Goal: Task Accomplishment & Management: Complete application form

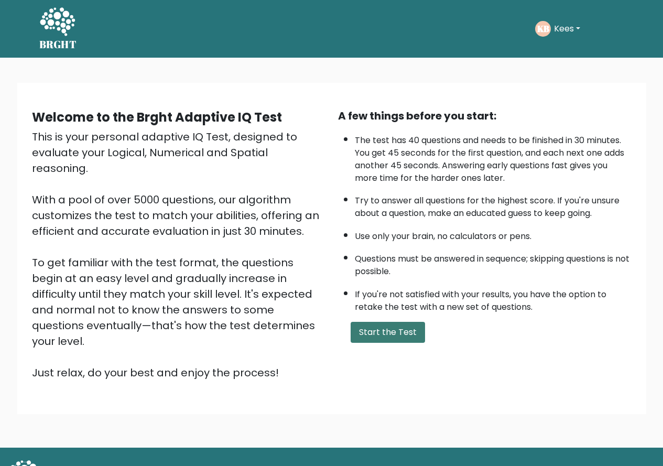
click at [380, 330] on button "Start the Test" at bounding box center [388, 332] width 74 height 21
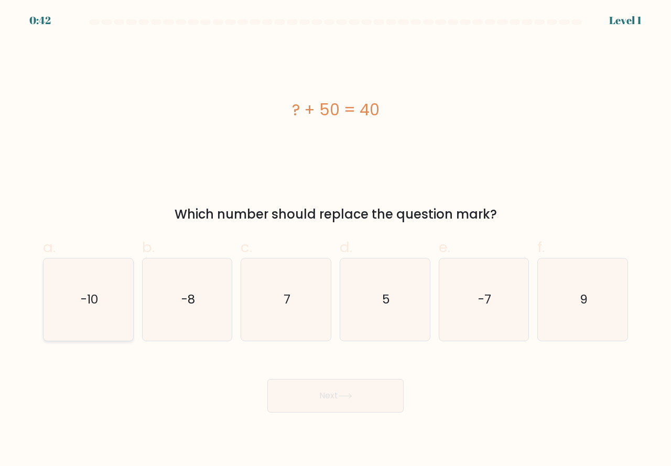
click at [93, 318] on icon "-10" at bounding box center [88, 299] width 82 height 82
click at [335, 240] on input "a. -10" at bounding box center [335, 236] width 1 height 7
radio input "true"
click at [327, 398] on button "Next" at bounding box center [335, 396] width 136 height 34
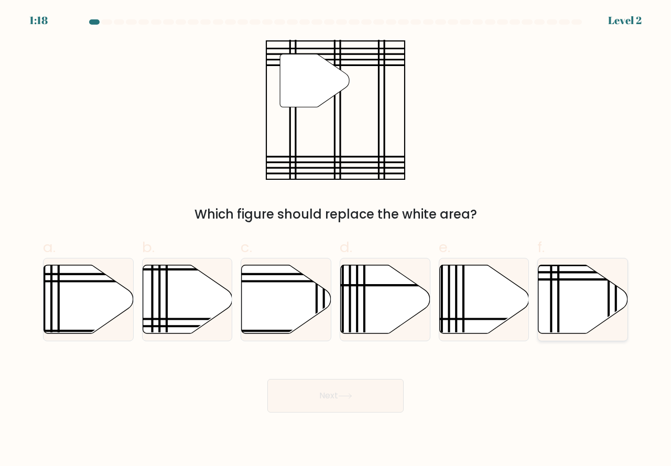
click at [581, 317] on icon at bounding box center [583, 299] width 90 height 69
click at [336, 240] on input "f." at bounding box center [335, 236] width 1 height 7
radio input "true"
click at [349, 398] on icon at bounding box center [345, 396] width 14 height 6
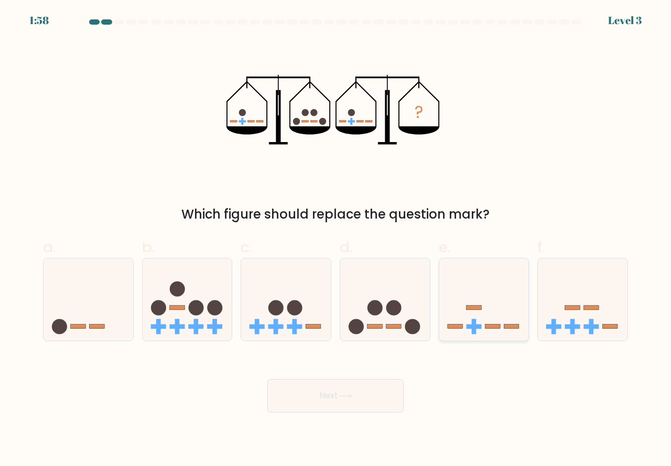
click at [467, 315] on icon at bounding box center [484, 300] width 90 height 74
click at [336, 240] on input "e." at bounding box center [335, 236] width 1 height 7
radio input "true"
click at [333, 395] on button "Next" at bounding box center [335, 396] width 136 height 34
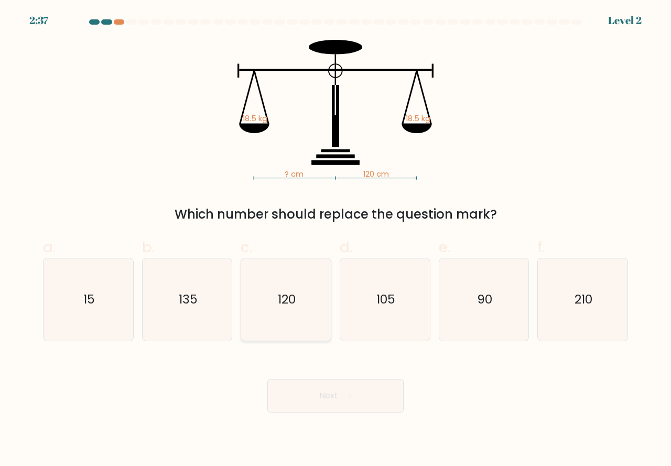
drag, startPoint x: 284, startPoint y: 311, endPoint x: 287, endPoint y: 317, distance: 6.6
click at [285, 311] on icon "120" at bounding box center [286, 299] width 82 height 82
click at [335, 240] on input "c. 120" at bounding box center [335, 236] width 1 height 7
radio input "true"
click at [319, 395] on button "Next" at bounding box center [335, 396] width 136 height 34
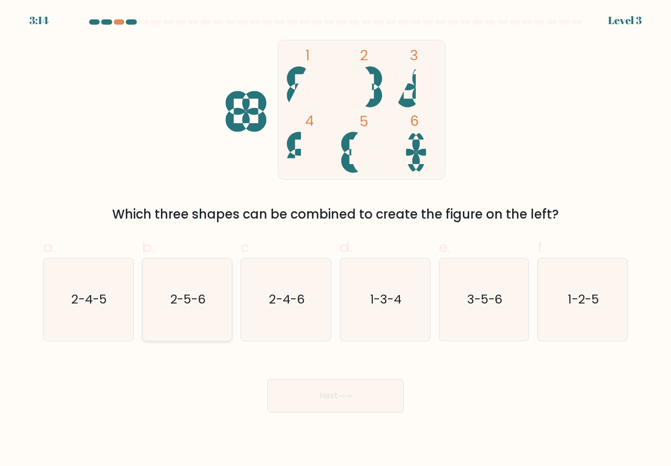
click at [205, 329] on icon "2-5-6" at bounding box center [187, 299] width 82 height 82
click at [335, 240] on input "b. 2-5-6" at bounding box center [335, 236] width 1 height 7
radio input "true"
click at [313, 402] on button "Next" at bounding box center [335, 396] width 136 height 34
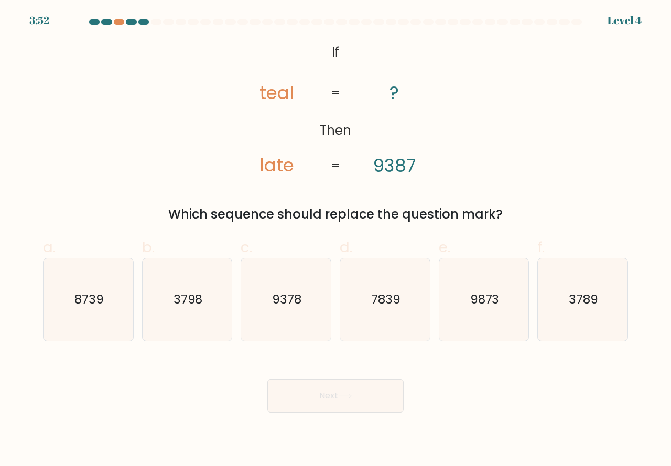
drag, startPoint x: 99, startPoint y: 318, endPoint x: 171, endPoint y: 357, distance: 81.6
click at [100, 318] on icon "8739" at bounding box center [88, 299] width 82 height 82
click at [335, 240] on input "a. 8739" at bounding box center [335, 236] width 1 height 7
radio input "true"
click at [340, 401] on button "Next" at bounding box center [335, 396] width 136 height 34
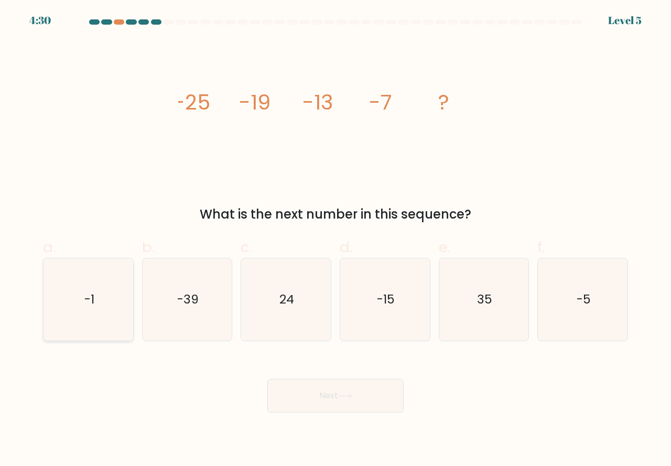
click at [52, 306] on icon "-1" at bounding box center [88, 299] width 82 height 82
click at [335, 240] on input "a. -1" at bounding box center [335, 236] width 1 height 7
radio input "true"
click at [295, 390] on button "Next" at bounding box center [335, 396] width 136 height 34
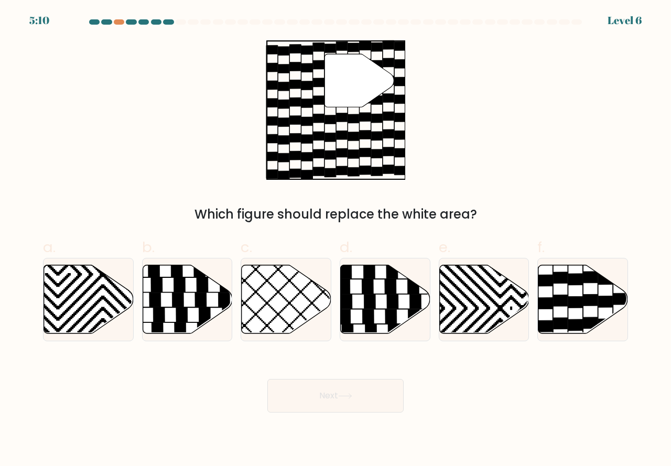
drag, startPoint x: 571, startPoint y: 324, endPoint x: 545, endPoint y: 345, distance: 33.9
click at [570, 324] on icon at bounding box center [576, 325] width 14 height 12
click at [336, 240] on input "f." at bounding box center [335, 236] width 1 height 7
radio input "true"
click at [333, 402] on button "Next" at bounding box center [335, 396] width 136 height 34
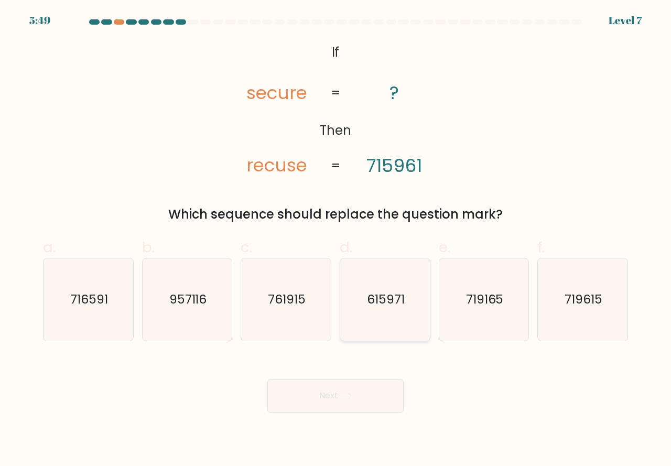
click at [390, 319] on icon "615971" at bounding box center [385, 299] width 82 height 82
click at [336, 240] on input "d. 615971" at bounding box center [335, 236] width 1 height 7
radio input "true"
click at [328, 389] on button "Next" at bounding box center [335, 396] width 136 height 34
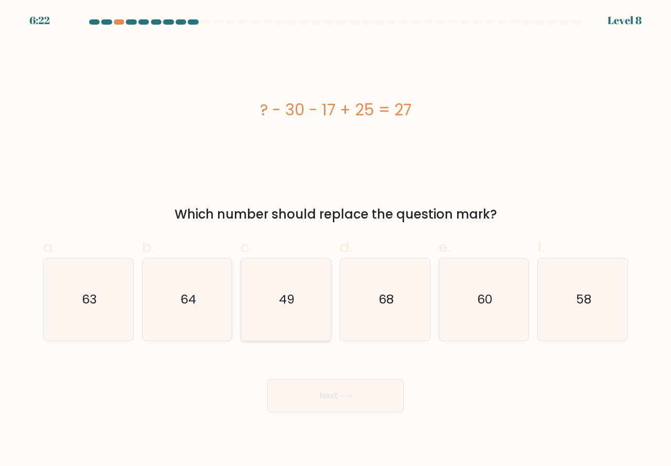
click at [284, 315] on icon "49" at bounding box center [286, 299] width 82 height 82
click at [335, 240] on input "c. 49" at bounding box center [335, 236] width 1 height 7
radio input "true"
click at [283, 394] on button "Next" at bounding box center [335, 396] width 136 height 34
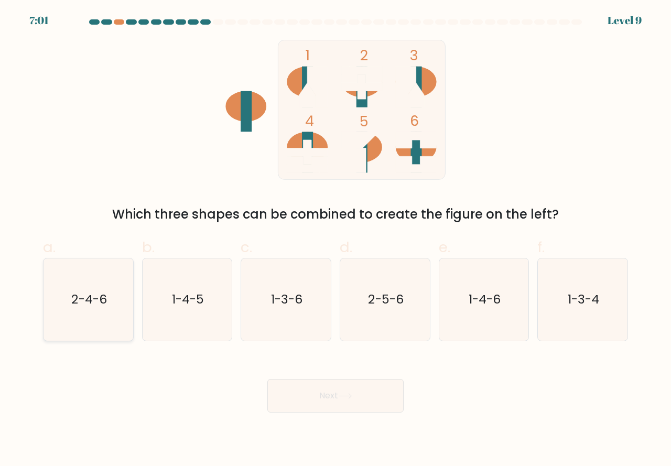
click at [101, 333] on icon "2-4-6" at bounding box center [88, 299] width 82 height 82
click at [335, 240] on input "a. 2-4-6" at bounding box center [335, 236] width 1 height 7
radio input "true"
click at [300, 404] on button "Next" at bounding box center [335, 396] width 136 height 34
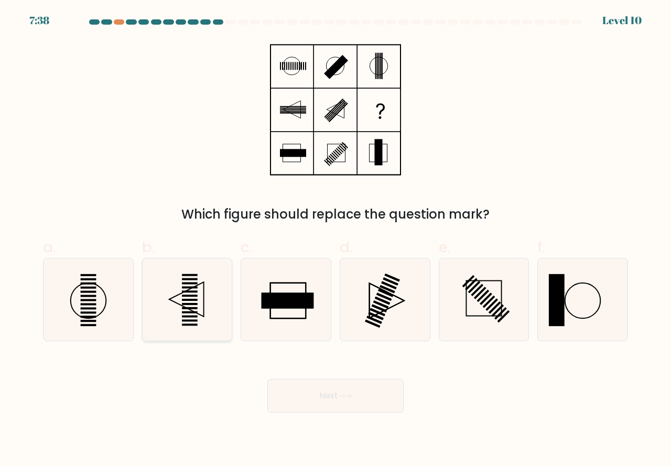
click at [199, 315] on icon at bounding box center [187, 299] width 82 height 82
click at [335, 240] on input "b." at bounding box center [335, 236] width 1 height 7
radio input "true"
click at [286, 398] on button "Next" at bounding box center [335, 396] width 136 height 34
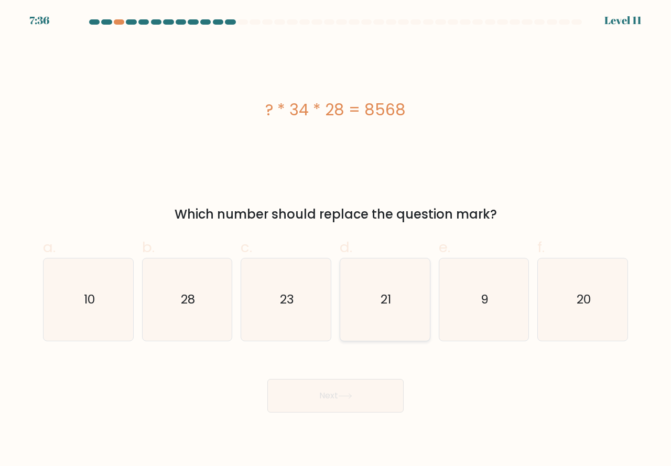
drag, startPoint x: 370, startPoint y: 335, endPoint x: 339, endPoint y: 375, distance: 50.7
click at [369, 335] on icon "21" at bounding box center [385, 299] width 82 height 82
click at [336, 240] on input "d. 21" at bounding box center [335, 236] width 1 height 7
radio input "true"
click at [328, 388] on button "Next" at bounding box center [335, 396] width 136 height 34
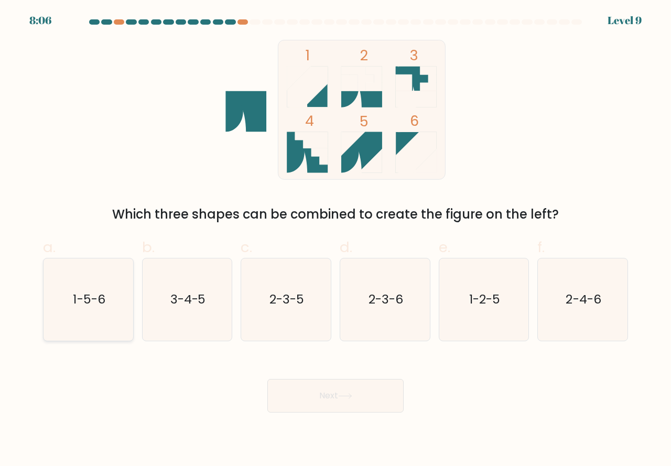
drag, startPoint x: 95, startPoint y: 328, endPoint x: 102, endPoint y: 329, distance: 7.4
click at [102, 329] on icon "1-5-6" at bounding box center [88, 299] width 82 height 82
drag, startPoint x: 114, startPoint y: 315, endPoint x: 153, endPoint y: 350, distance: 52.0
click at [114, 317] on icon "1-5-6" at bounding box center [88, 299] width 82 height 82
click at [335, 240] on input "a. 1-5-6" at bounding box center [335, 236] width 1 height 7
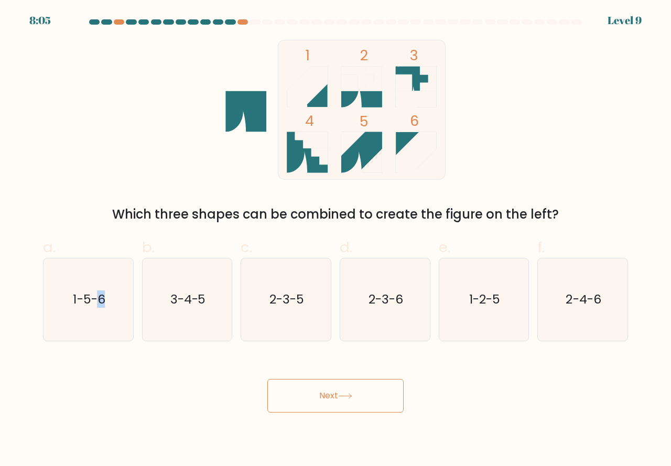
radio input "true"
click at [306, 394] on button "Next" at bounding box center [335, 396] width 136 height 34
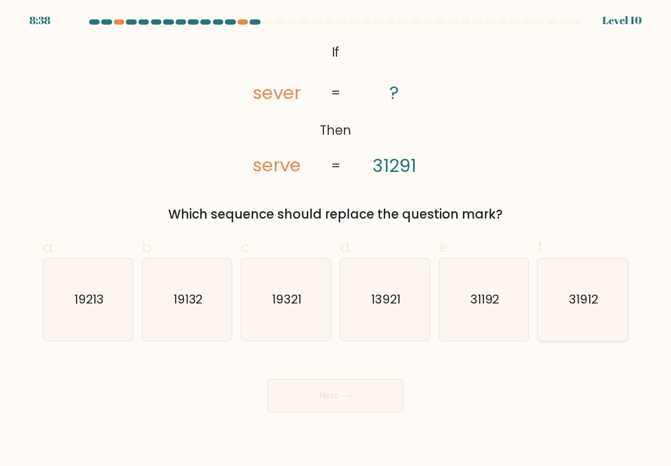
click at [594, 311] on icon "31912" at bounding box center [582, 299] width 82 height 82
click at [336, 240] on input "f. 31912" at bounding box center [335, 236] width 1 height 7
radio input "true"
click at [360, 396] on button "Next" at bounding box center [335, 396] width 136 height 34
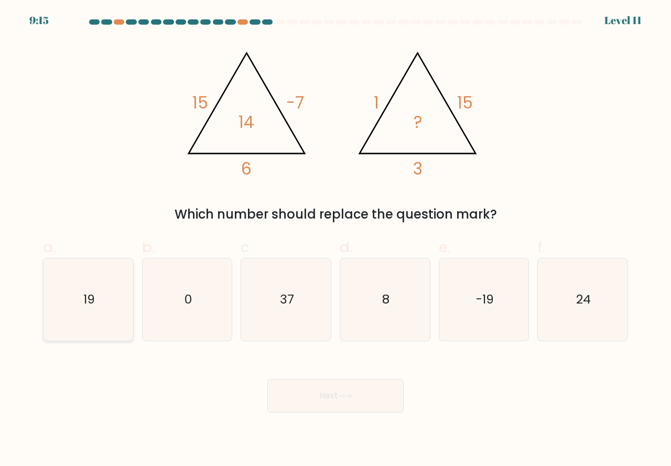
click at [100, 315] on icon "19" at bounding box center [88, 299] width 82 height 82
click at [335, 240] on input "a. 19" at bounding box center [335, 236] width 1 height 7
radio input "true"
click at [308, 387] on button "Next" at bounding box center [335, 396] width 136 height 34
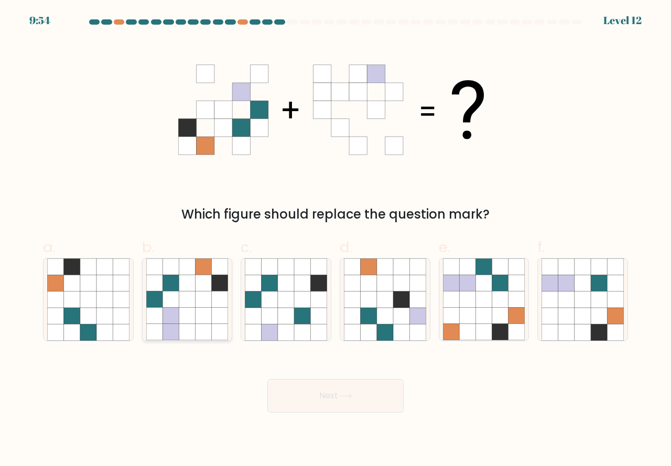
click at [196, 308] on icon at bounding box center [203, 316] width 16 height 16
click at [335, 240] on input "b." at bounding box center [335, 236] width 1 height 7
radio input "true"
click at [328, 390] on button "Next" at bounding box center [335, 396] width 136 height 34
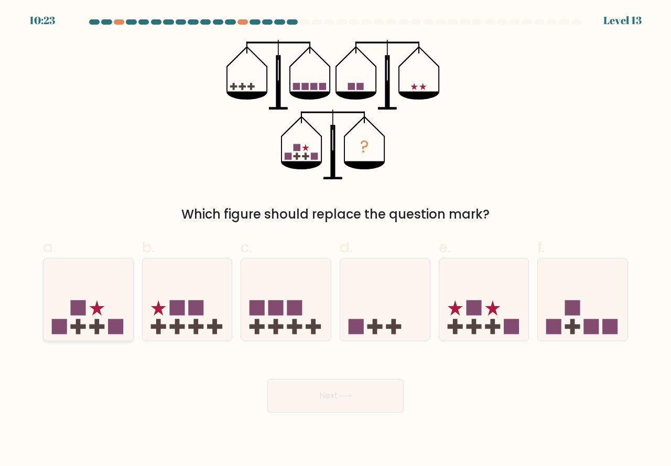
click at [100, 327] on rect at bounding box center [97, 326] width 15 height 5
click at [335, 240] on input "a." at bounding box center [335, 236] width 1 height 7
radio input "true"
click at [323, 399] on button "Next" at bounding box center [335, 396] width 136 height 34
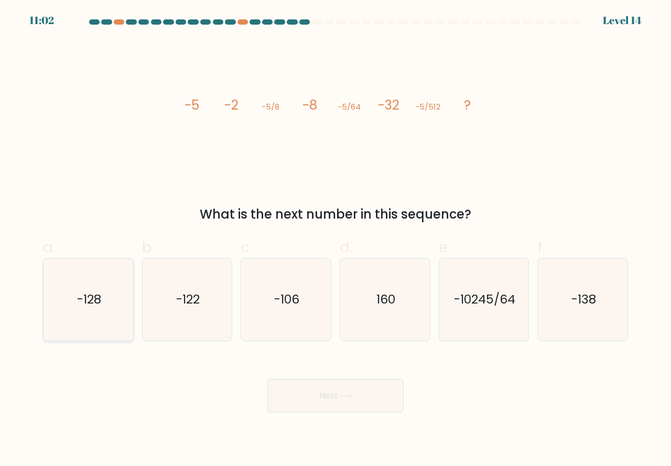
click at [110, 328] on icon "-128" at bounding box center [88, 299] width 82 height 82
click at [335, 240] on input "a. -128" at bounding box center [335, 236] width 1 height 7
radio input "true"
click at [301, 385] on button "Next" at bounding box center [335, 396] width 136 height 34
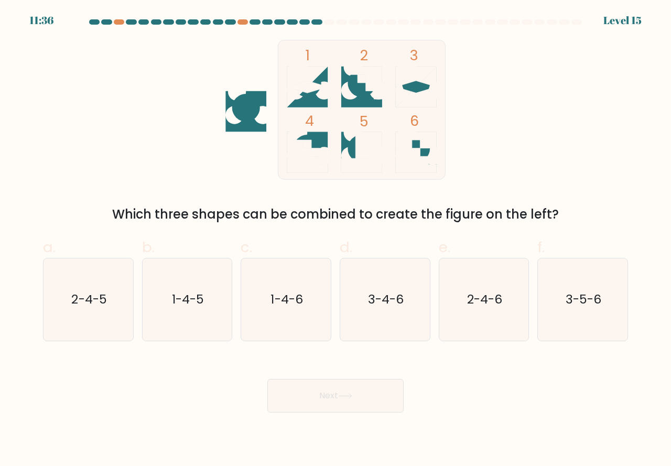
drag, startPoint x: 478, startPoint y: 326, endPoint x: 371, endPoint y: 396, distance: 127.3
click at [476, 332] on icon "2-4-6" at bounding box center [484, 299] width 82 height 82
click at [449, 328] on icon "2-4-6" at bounding box center [484, 299] width 82 height 82
click at [336, 240] on input "e. 2-4-6" at bounding box center [335, 236] width 1 height 7
radio input "true"
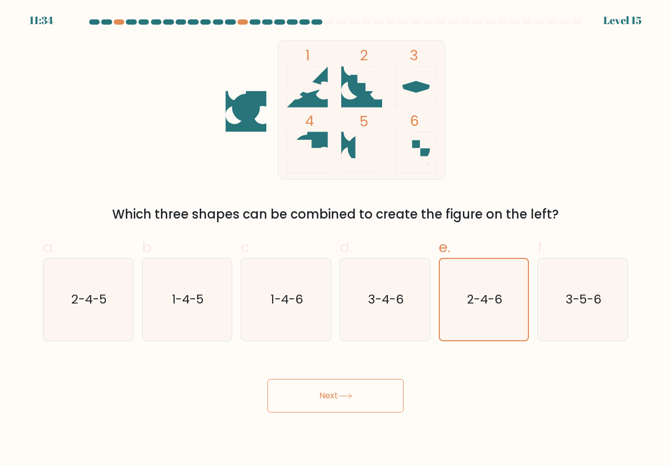
click at [340, 391] on button "Next" at bounding box center [335, 396] width 136 height 34
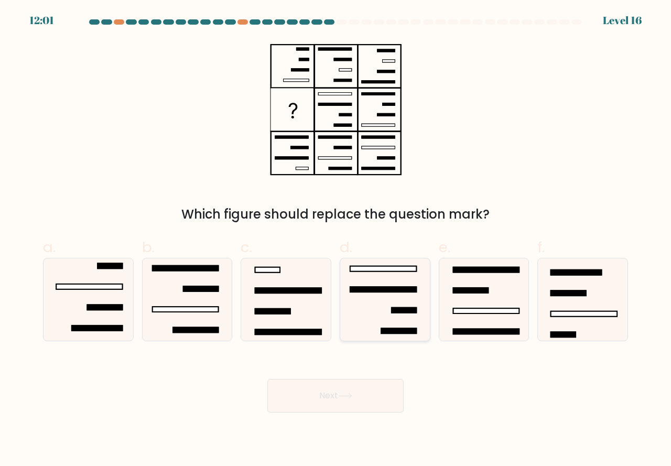
click at [396, 325] on icon at bounding box center [385, 299] width 82 height 82
click at [336, 240] on input "d." at bounding box center [335, 236] width 1 height 7
radio input "true"
click at [339, 394] on button "Next" at bounding box center [335, 396] width 136 height 34
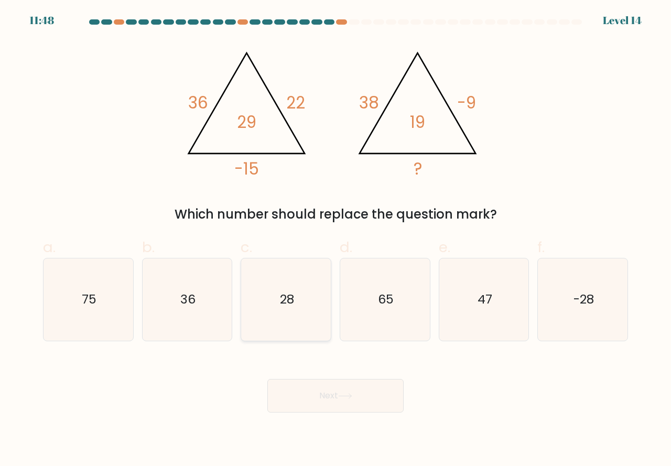
drag, startPoint x: 269, startPoint y: 327, endPoint x: 282, endPoint y: 346, distance: 23.0
click at [270, 330] on icon "28" at bounding box center [286, 299] width 82 height 82
click at [335, 240] on input "c. 28" at bounding box center [335, 236] width 1 height 7
radio input "true"
click at [338, 404] on button "Next" at bounding box center [335, 396] width 136 height 34
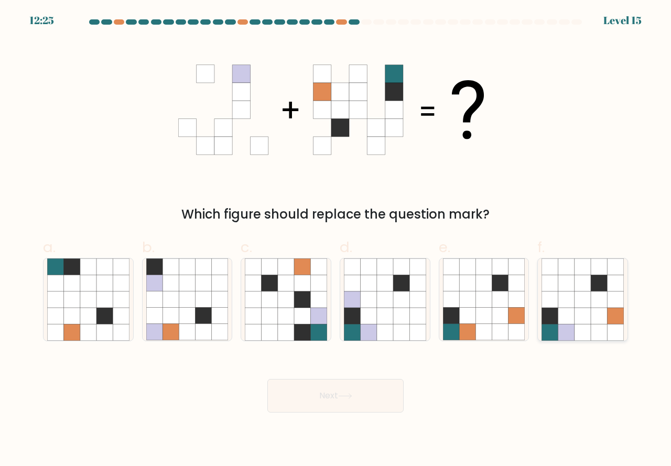
click at [569, 312] on icon at bounding box center [566, 316] width 16 height 16
click at [336, 240] on input "f." at bounding box center [335, 236] width 1 height 7
radio input "true"
click at [356, 398] on button "Next" at bounding box center [335, 396] width 136 height 34
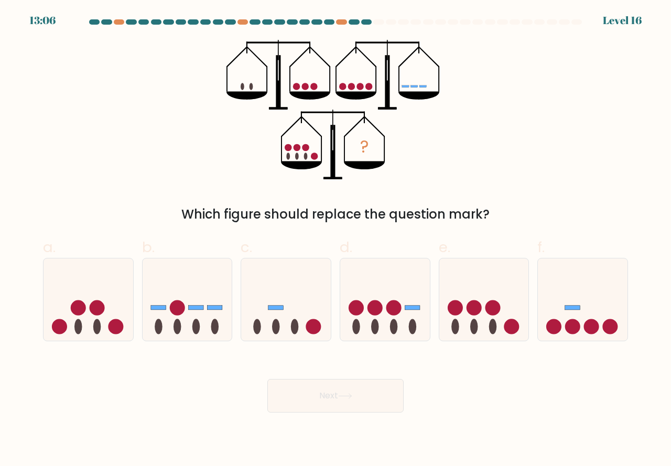
drag, startPoint x: 490, startPoint y: 325, endPoint x: 415, endPoint y: 374, distance: 89.8
click at [488, 329] on icon at bounding box center [484, 300] width 90 height 74
click at [336, 240] on input "e." at bounding box center [335, 236] width 1 height 7
radio input "true"
click at [351, 400] on button "Next" at bounding box center [335, 396] width 136 height 34
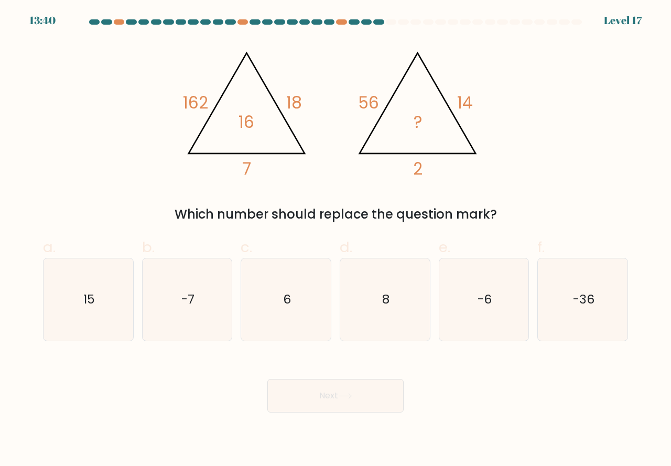
click at [394, 342] on form at bounding box center [335, 215] width 671 height 393
drag, startPoint x: 388, startPoint y: 294, endPoint x: 371, endPoint y: 373, distance: 80.5
click at [385, 320] on icon "8" at bounding box center [385, 299] width 82 height 82
click at [369, 324] on icon "8" at bounding box center [385, 299] width 82 height 82
click at [336, 240] on input "d. 8" at bounding box center [335, 236] width 1 height 7
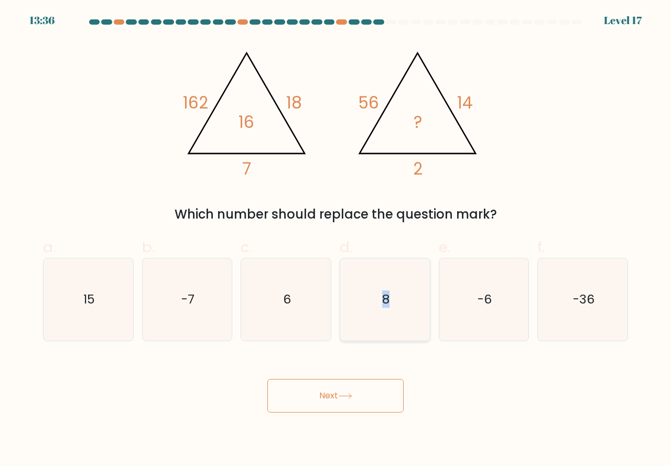
radio input "true"
click at [369, 324] on icon "8" at bounding box center [384, 299] width 81 height 81
click at [336, 240] on input "d. 8" at bounding box center [335, 236] width 1 height 7
click at [329, 395] on button "Next" at bounding box center [335, 396] width 136 height 34
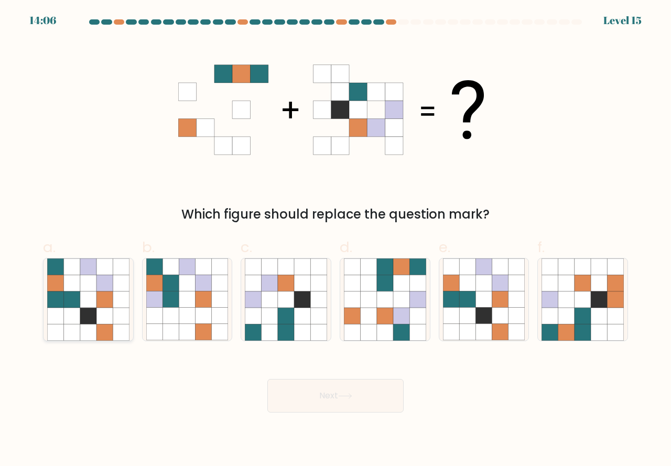
click at [82, 328] on icon at bounding box center [88, 332] width 16 height 16
click at [335, 240] on input "a." at bounding box center [335, 236] width 1 height 7
radio input "true"
click at [293, 385] on button "Next" at bounding box center [335, 396] width 136 height 34
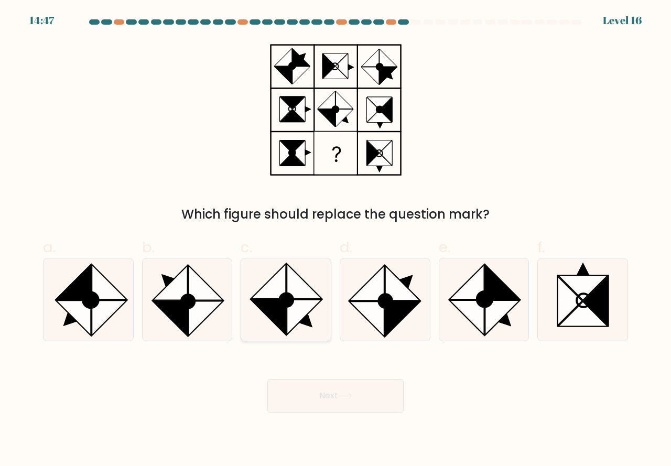
click at [304, 317] on icon at bounding box center [304, 317] width 35 height 35
click at [335, 240] on input "c." at bounding box center [335, 236] width 1 height 7
radio input "true"
drag, startPoint x: 485, startPoint y: 325, endPoint x: 364, endPoint y: 375, distance: 130.9
click at [485, 328] on icon at bounding box center [502, 317] width 35 height 35
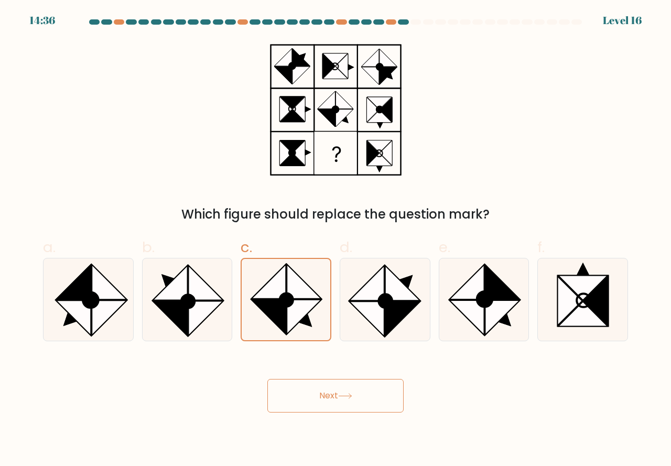
click at [336, 240] on input "e." at bounding box center [335, 236] width 1 height 7
radio input "true"
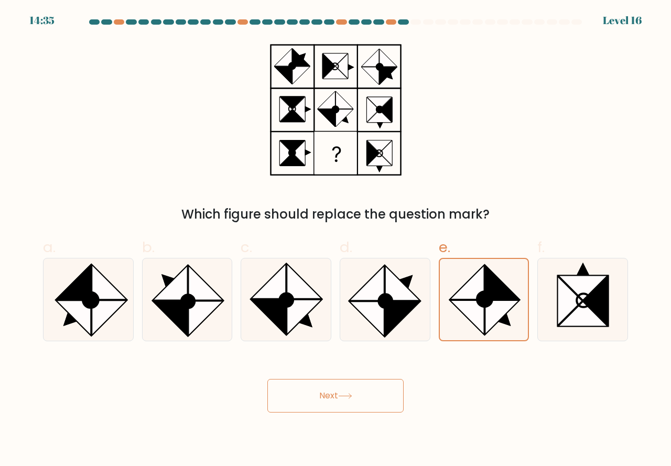
click at [306, 395] on button "Next" at bounding box center [335, 396] width 136 height 34
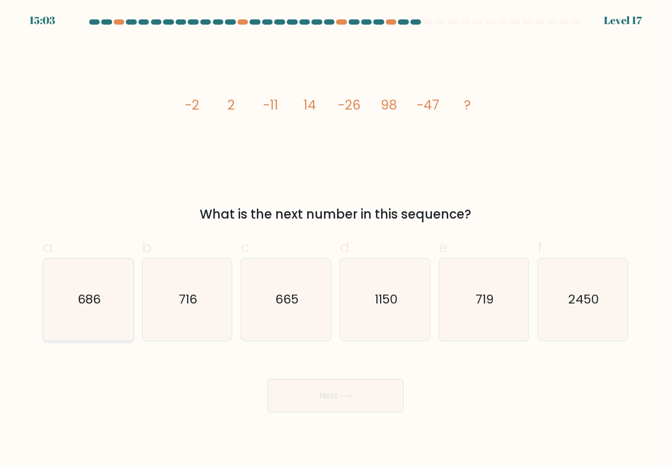
click at [115, 300] on icon "686" at bounding box center [88, 299] width 82 height 82
click at [335, 240] on input "a. 686" at bounding box center [335, 236] width 1 height 7
radio input "true"
click at [304, 399] on button "Next" at bounding box center [335, 396] width 136 height 34
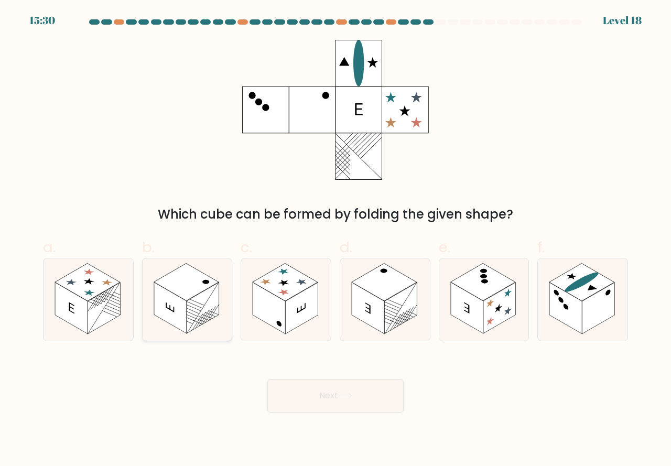
click at [192, 322] on rect at bounding box center [203, 307] width 32 height 51
click at [335, 240] on input "b." at bounding box center [335, 236] width 1 height 7
radio input "true"
click at [302, 391] on button "Next" at bounding box center [335, 396] width 136 height 34
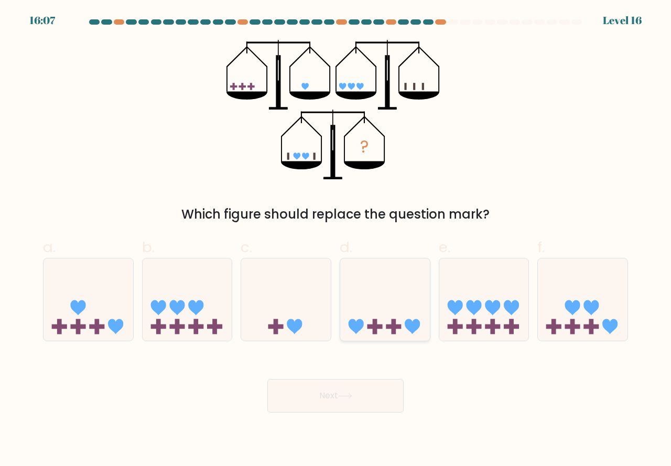
click at [356, 298] on icon at bounding box center [385, 300] width 90 height 74
click at [336, 240] on input "d." at bounding box center [335, 236] width 1 height 7
radio input "true"
click at [333, 395] on button "Next" at bounding box center [335, 396] width 136 height 34
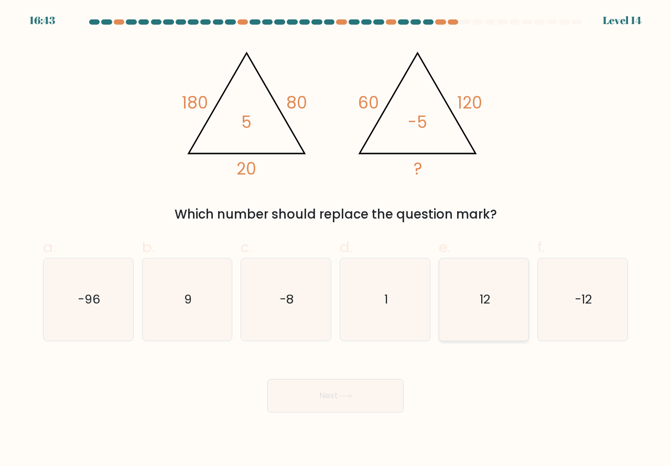
click at [486, 328] on icon "12" at bounding box center [484, 299] width 82 height 82
click at [336, 240] on input "e. 12" at bounding box center [335, 236] width 1 height 7
radio input "true"
click at [351, 397] on icon at bounding box center [345, 396] width 14 height 6
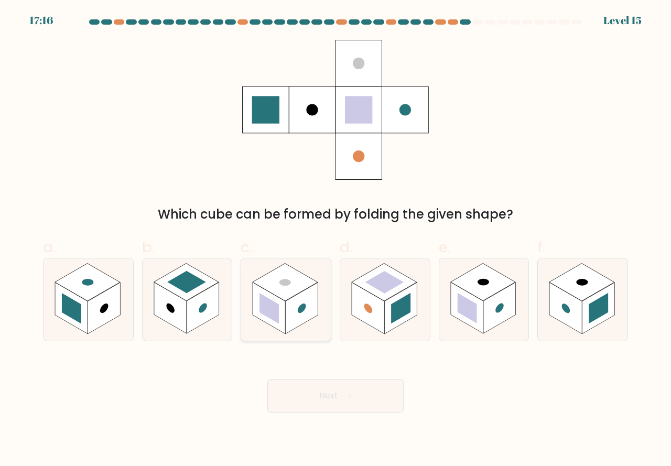
click at [285, 320] on rect at bounding box center [269, 307] width 32 height 51
click at [335, 240] on input "c." at bounding box center [335, 236] width 1 height 7
radio input "true"
click at [319, 394] on button "Next" at bounding box center [335, 396] width 136 height 34
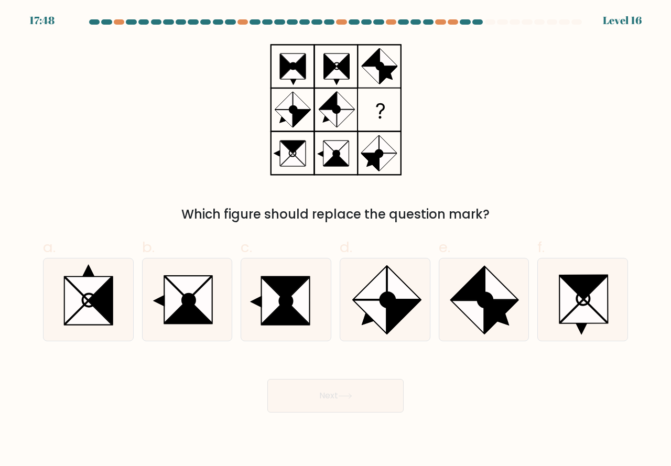
drag, startPoint x: 580, startPoint y: 322, endPoint x: 516, endPoint y: 386, distance: 90.4
click at [578, 322] on icon at bounding box center [583, 312] width 47 height 24
click at [336, 240] on input "f." at bounding box center [335, 236] width 1 height 7
radio input "true"
click at [361, 398] on button "Next" at bounding box center [335, 396] width 136 height 34
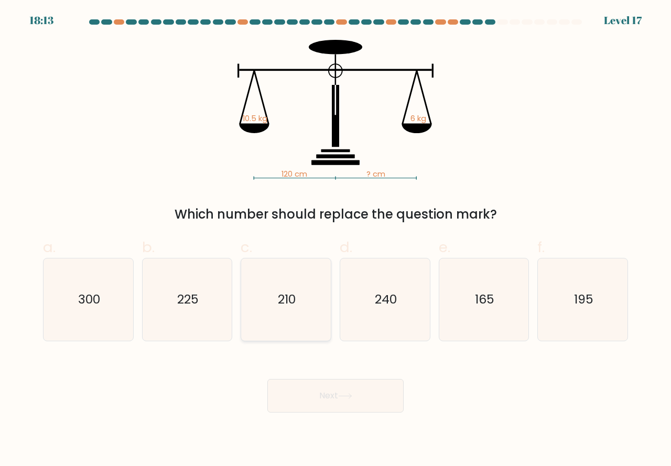
click at [287, 322] on icon "210" at bounding box center [286, 299] width 82 height 82
click at [335, 240] on input "c. 210" at bounding box center [335, 236] width 1 height 7
radio input "true"
click at [340, 394] on button "Next" at bounding box center [335, 396] width 136 height 34
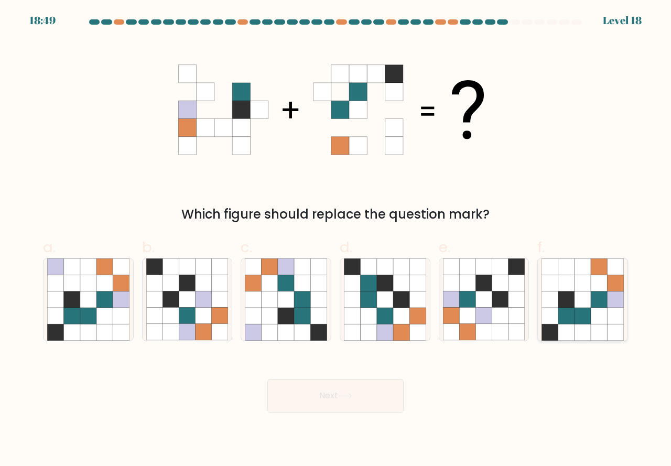
drag, startPoint x: 573, startPoint y: 296, endPoint x: 546, endPoint y: 340, distance: 52.1
click at [573, 307] on icon at bounding box center [566, 299] width 16 height 16
click at [336, 240] on input "f." at bounding box center [335, 236] width 1 height 7
radio input "true"
click at [350, 403] on button "Next" at bounding box center [335, 396] width 136 height 34
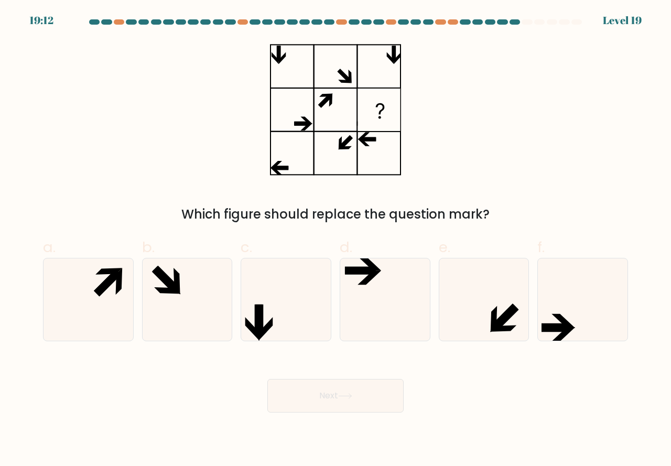
drag, startPoint x: 565, startPoint y: 324, endPoint x: 488, endPoint y: 397, distance: 106.0
click at [565, 328] on icon at bounding box center [554, 327] width 30 height 8
click at [336, 240] on input "f." at bounding box center [335, 236] width 1 height 7
radio input "true"
click at [358, 398] on button "Next" at bounding box center [335, 396] width 136 height 34
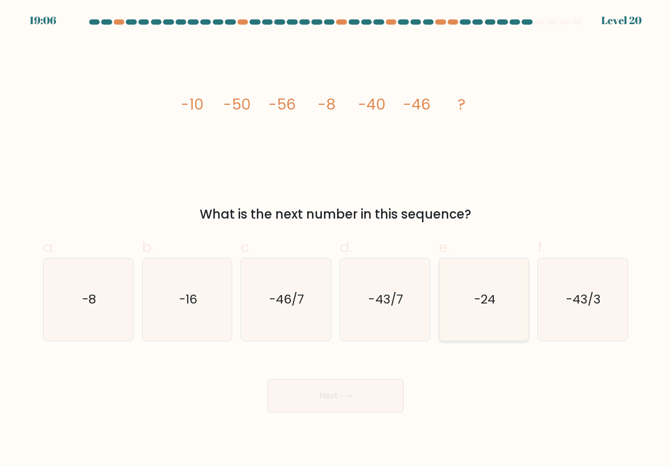
drag, startPoint x: 469, startPoint y: 310, endPoint x: 451, endPoint y: 367, distance: 59.8
click at [471, 315] on icon "-24" at bounding box center [484, 299] width 82 height 82
click at [336, 240] on input "e. -24" at bounding box center [335, 236] width 1 height 7
radio input "true"
click at [328, 405] on button "Next" at bounding box center [335, 396] width 136 height 34
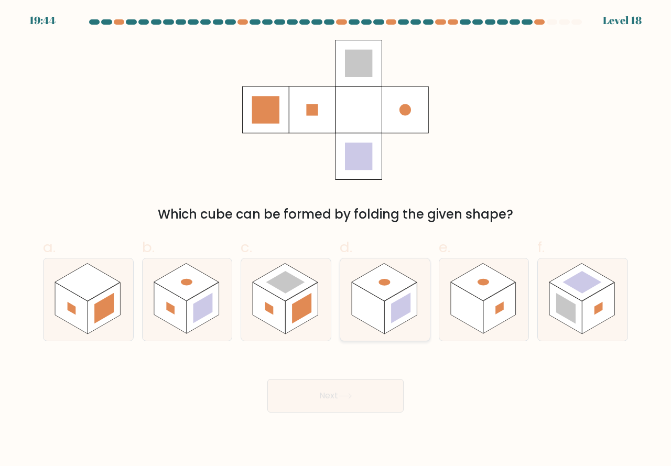
click at [385, 304] on rect at bounding box center [400, 307] width 32 height 51
click at [336, 240] on input "d." at bounding box center [335, 236] width 1 height 7
radio input "true"
click at [391, 393] on button "Next" at bounding box center [335, 396] width 136 height 34
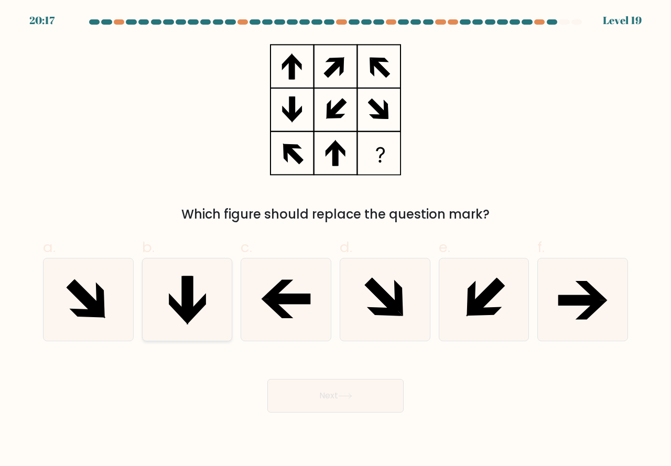
click at [203, 330] on icon at bounding box center [187, 299] width 82 height 82
click at [335, 240] on input "b." at bounding box center [335, 236] width 1 height 7
radio input "true"
click at [314, 398] on button "Next" at bounding box center [335, 396] width 136 height 34
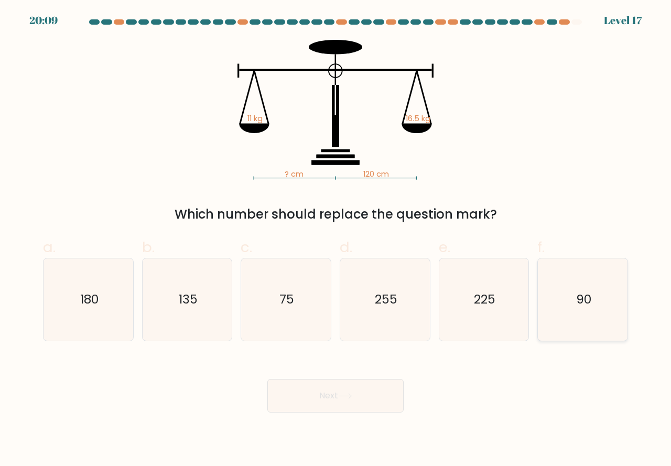
click at [568, 326] on icon "90" at bounding box center [582, 299] width 82 height 82
click at [336, 240] on input "f. 90" at bounding box center [335, 236] width 1 height 7
radio input "true"
click at [326, 399] on button "Next" at bounding box center [335, 396] width 136 height 34
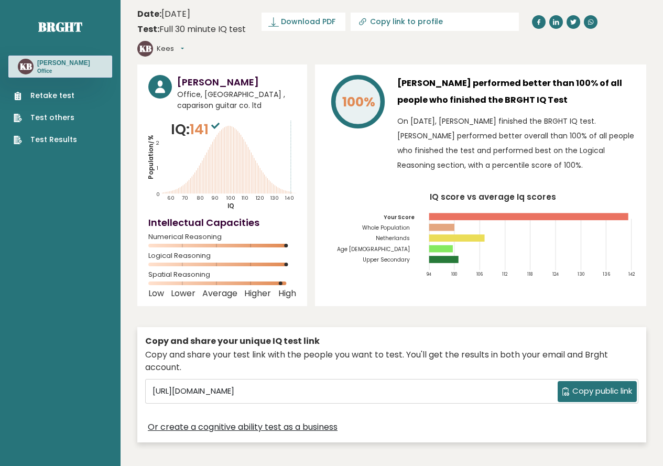
click at [31, 139] on link "Test Results" at bounding box center [45, 139] width 63 height 11
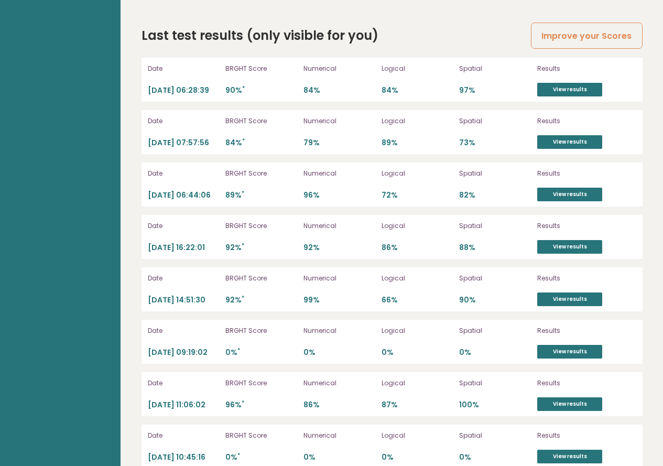
scroll to position [2457, 0]
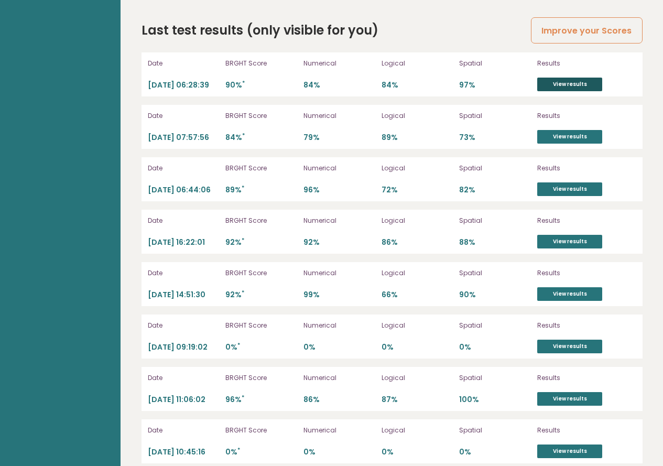
click at [561, 72] on div "Date [DATE] 06:28:39 BRGHT Score 90% * Numerical 84% Logical 84% Spatial 97% Re…" at bounding box center [391, 74] width 501 height 44
click at [561, 78] on link "View results" at bounding box center [569, 85] width 65 height 14
